Goal: Download file/media: Download file/media

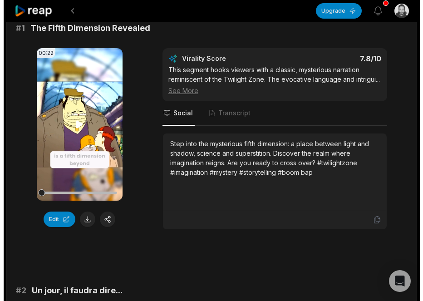
scroll to position [91, 0]
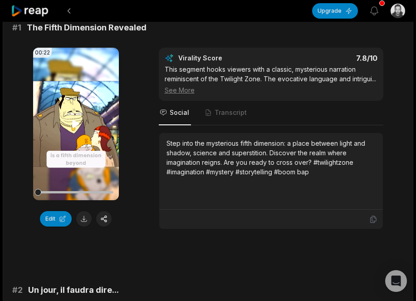
click at [73, 125] on icon at bounding box center [76, 124] width 7 height 8
click at [104, 219] on button at bounding box center [103, 218] width 15 height 15
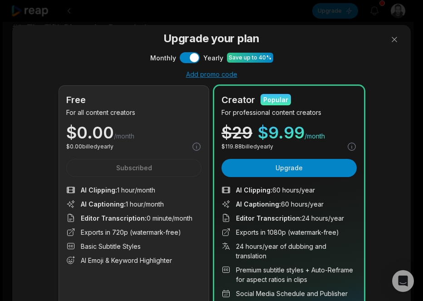
click at [342, 45] on h3 "Upgrade your plan" at bounding box center [212, 38] width 384 height 16
click at [126, 134] on span "/month" at bounding box center [124, 136] width 20 height 9
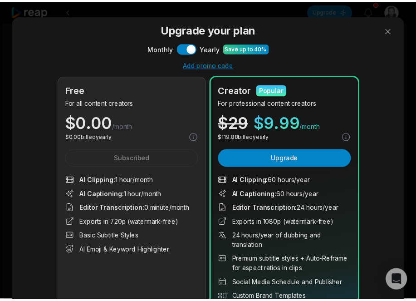
scroll to position [0, 0]
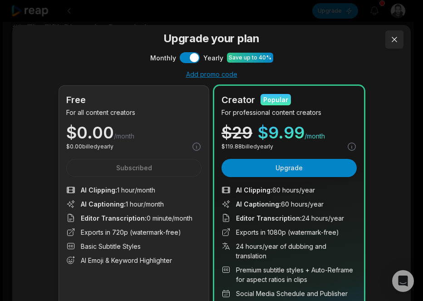
click at [385, 43] on button at bounding box center [394, 39] width 18 height 18
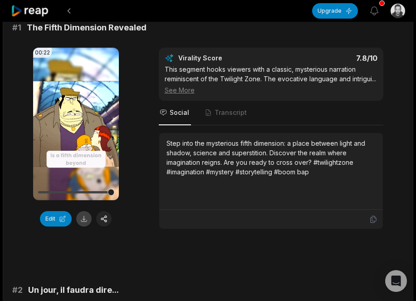
click at [79, 218] on button at bounding box center [83, 218] width 15 height 15
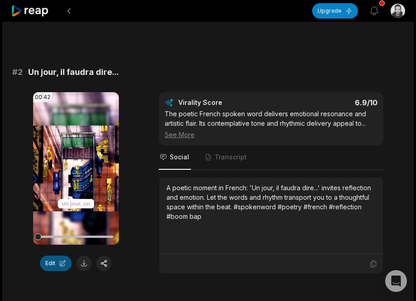
scroll to position [363, 0]
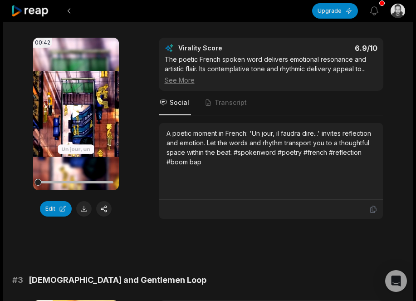
click at [73, 118] on icon at bounding box center [75, 114] width 11 height 11
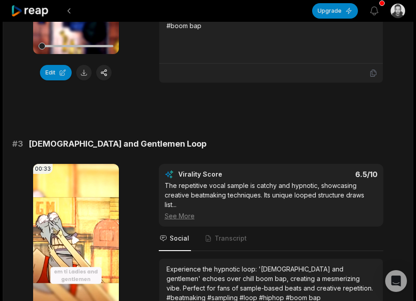
scroll to position [545, 0]
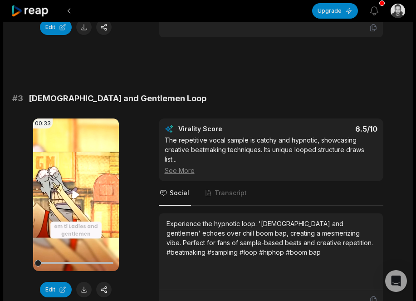
click at [74, 190] on icon at bounding box center [75, 194] width 11 height 11
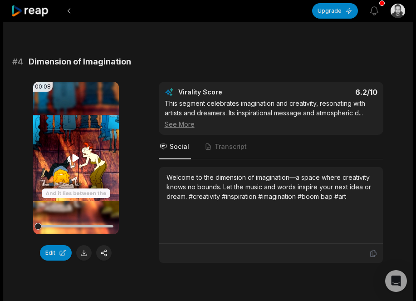
scroll to position [863, 0]
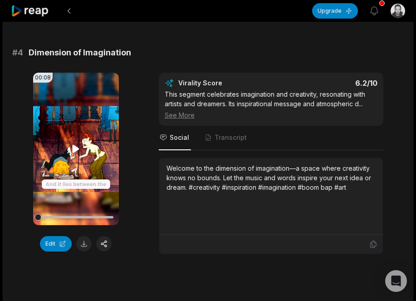
click at [80, 149] on icon at bounding box center [75, 148] width 11 height 11
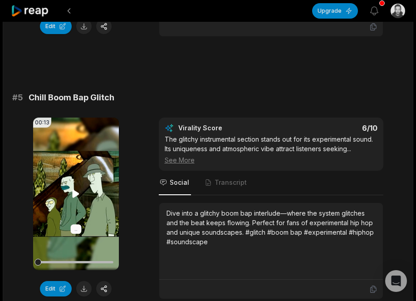
scroll to position [1090, 0]
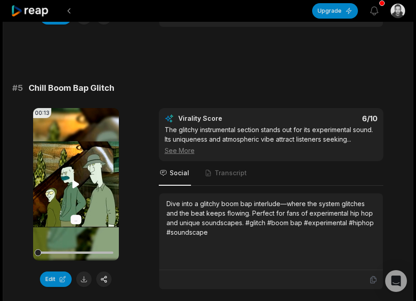
click at [76, 187] on icon at bounding box center [76, 184] width 7 height 8
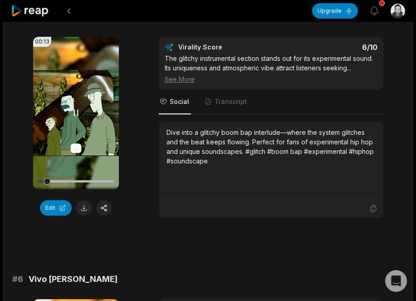
scroll to position [1180, 0]
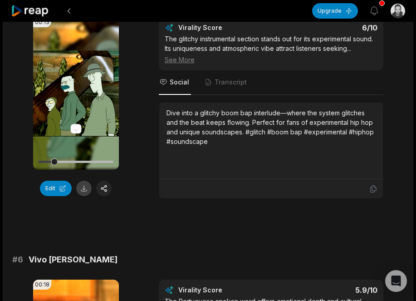
click at [83, 189] on button at bounding box center [83, 188] width 15 height 15
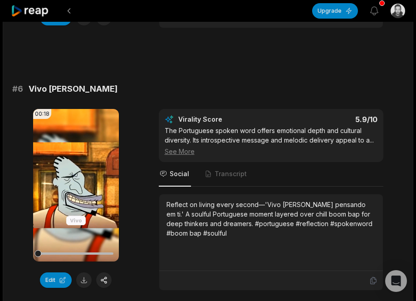
scroll to position [1362, 0]
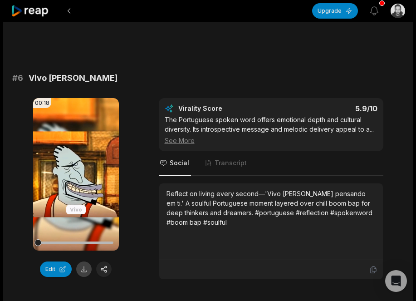
click at [82, 268] on button at bounding box center [83, 269] width 15 height 15
click at [76, 176] on icon at bounding box center [76, 174] width 7 height 8
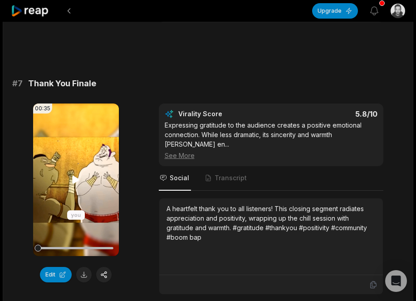
scroll to position [1634, 0]
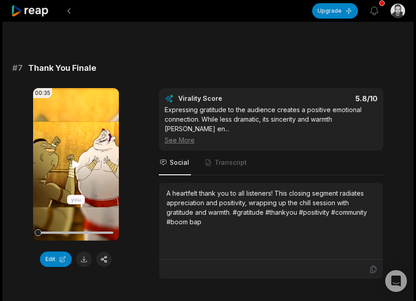
click at [76, 168] on icon at bounding box center [75, 164] width 11 height 11
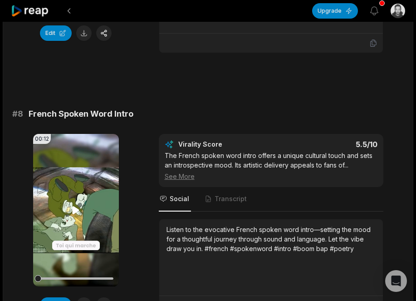
scroll to position [1861, 0]
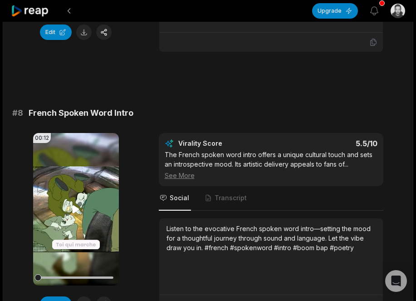
click at [71, 204] on icon at bounding box center [75, 209] width 11 height 11
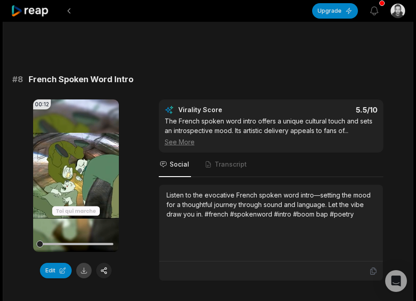
scroll to position [1952, 0]
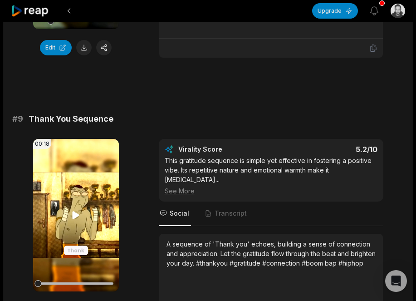
scroll to position [2134, 0]
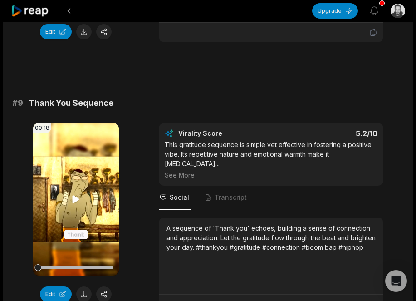
click at [77, 195] on icon at bounding box center [76, 199] width 7 height 8
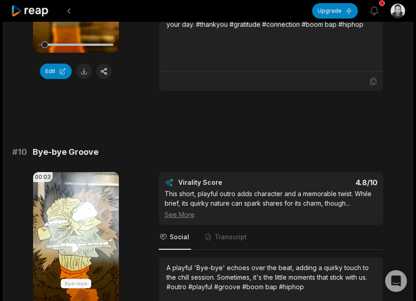
scroll to position [2361, 0]
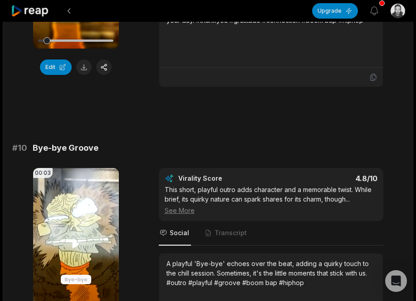
click at [78, 239] on icon at bounding box center [75, 244] width 11 height 11
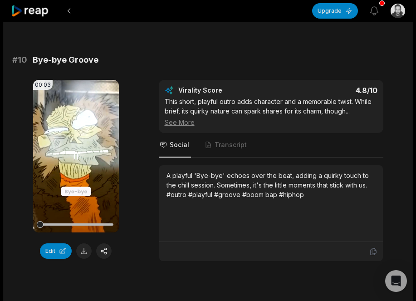
scroll to position [2452, 0]
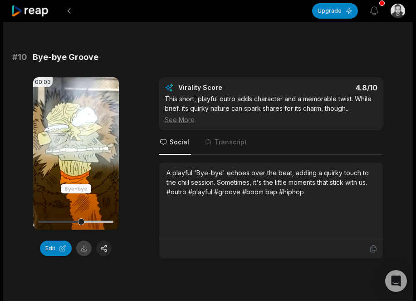
click at [83, 241] on button at bounding box center [83, 248] width 15 height 15
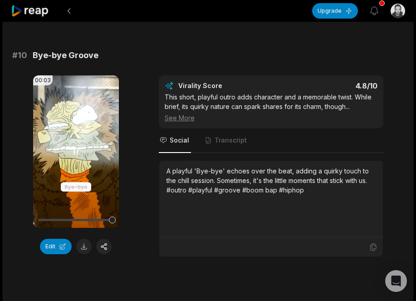
scroll to position [2459, 0]
